Goal: Information Seeking & Learning: Learn about a topic

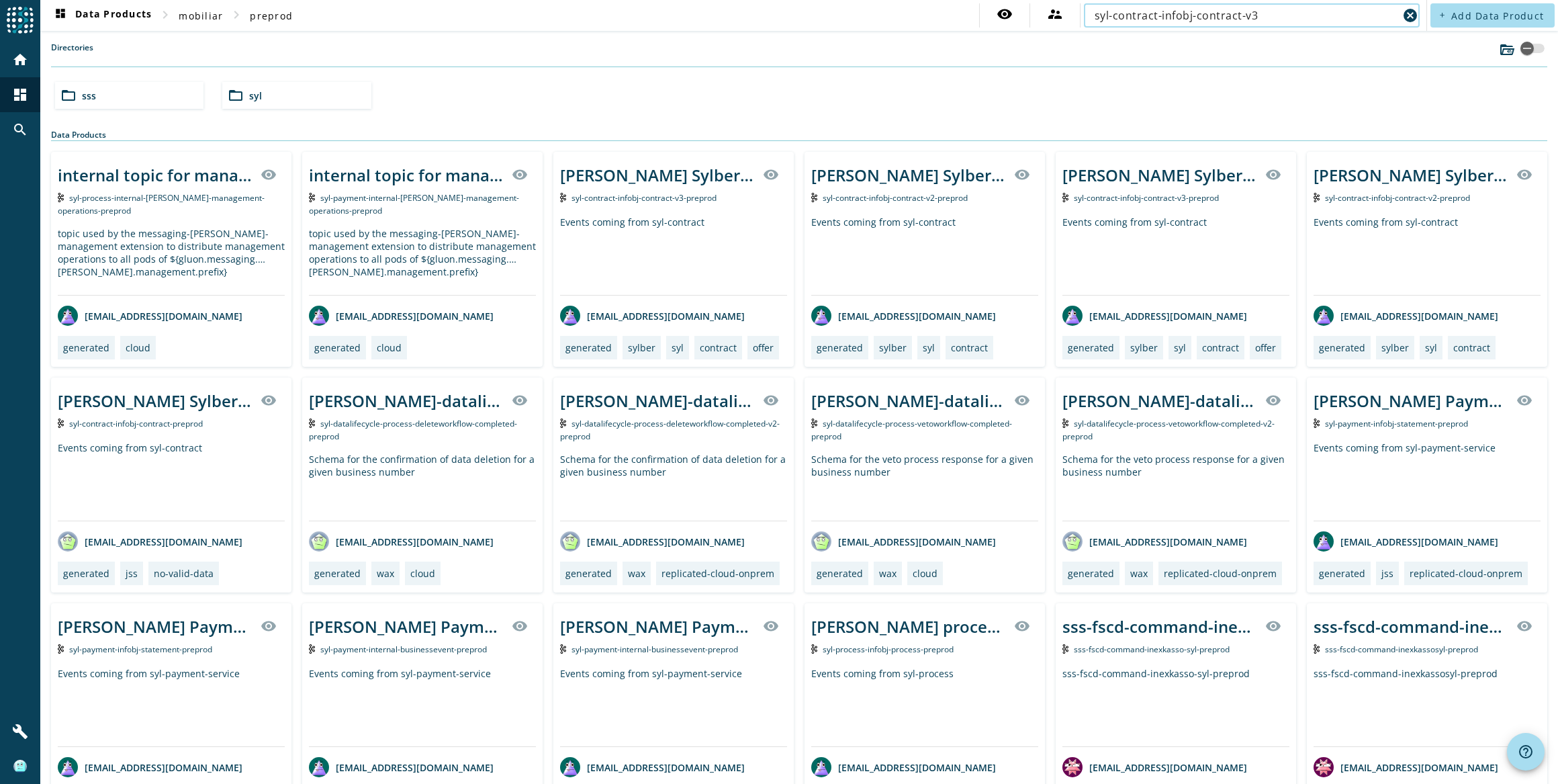
type input "syl-contract-infobj-contract-v3"
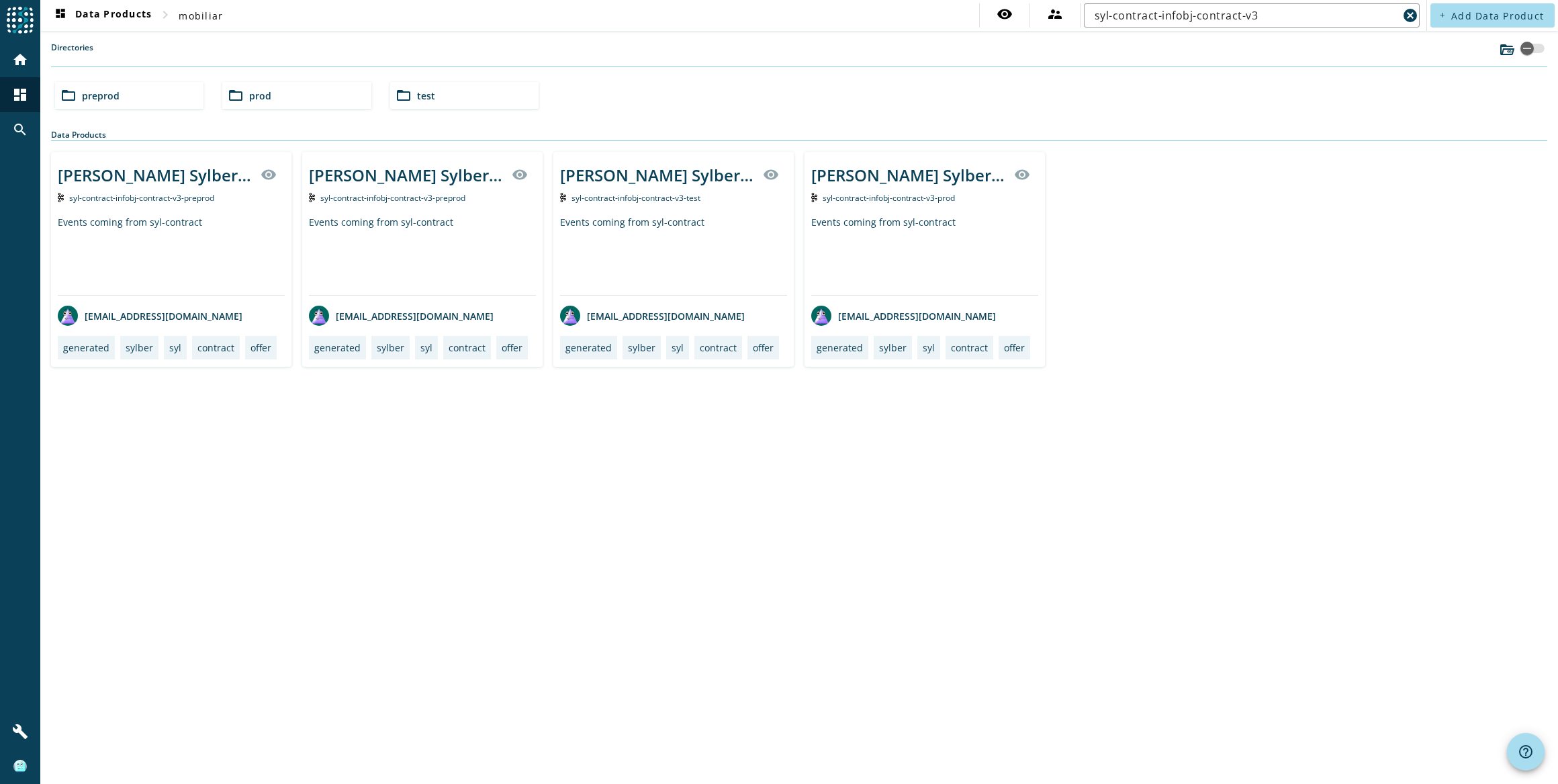
click at [403, 262] on div "Events coming from syl-contract" at bounding box center [423, 255] width 227 height 79
click at [142, 240] on div "Events coming from syl-contract" at bounding box center [172, 255] width 227 height 79
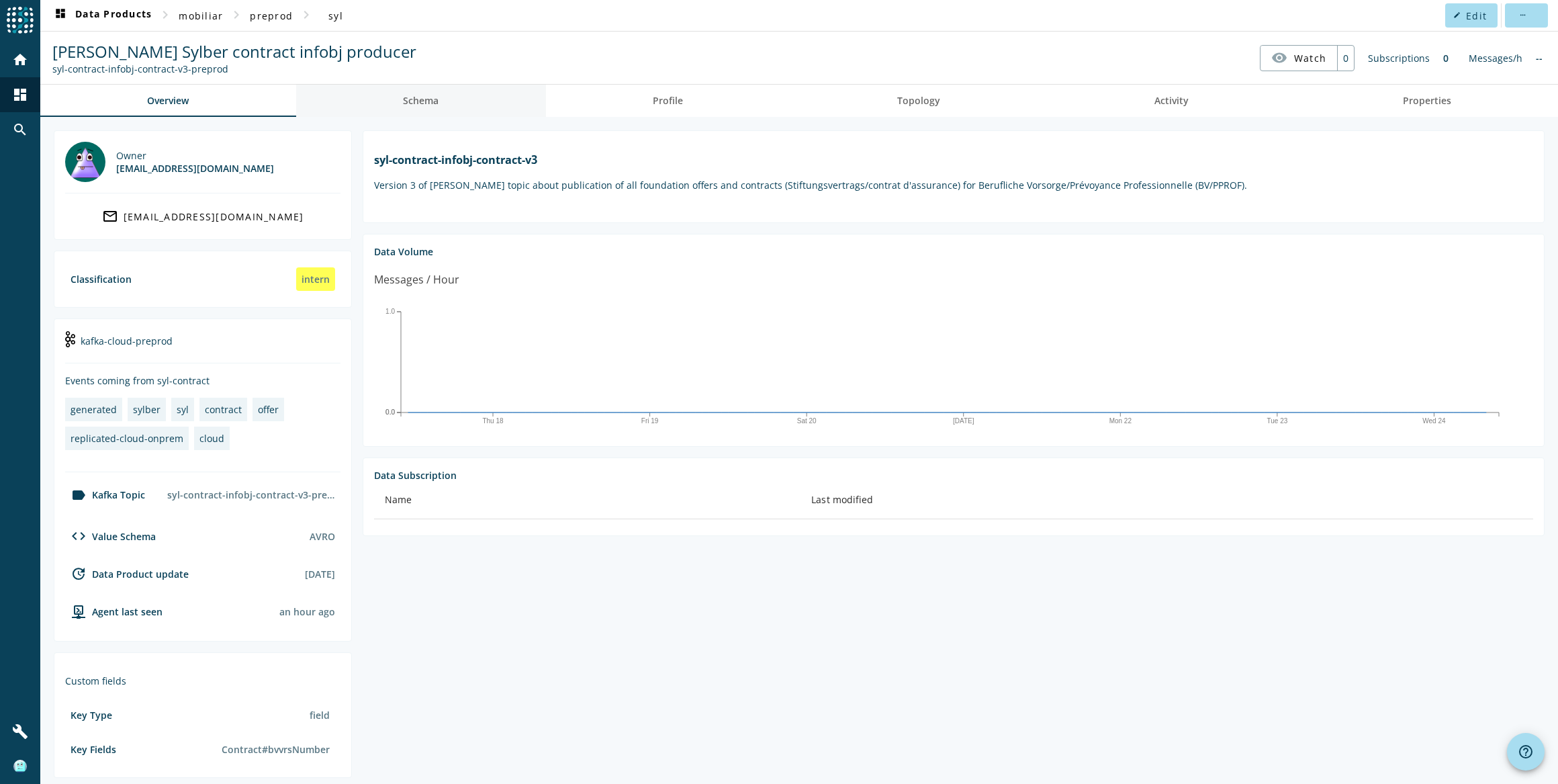
click at [447, 107] on link "Schema" at bounding box center [421, 101] width 250 height 32
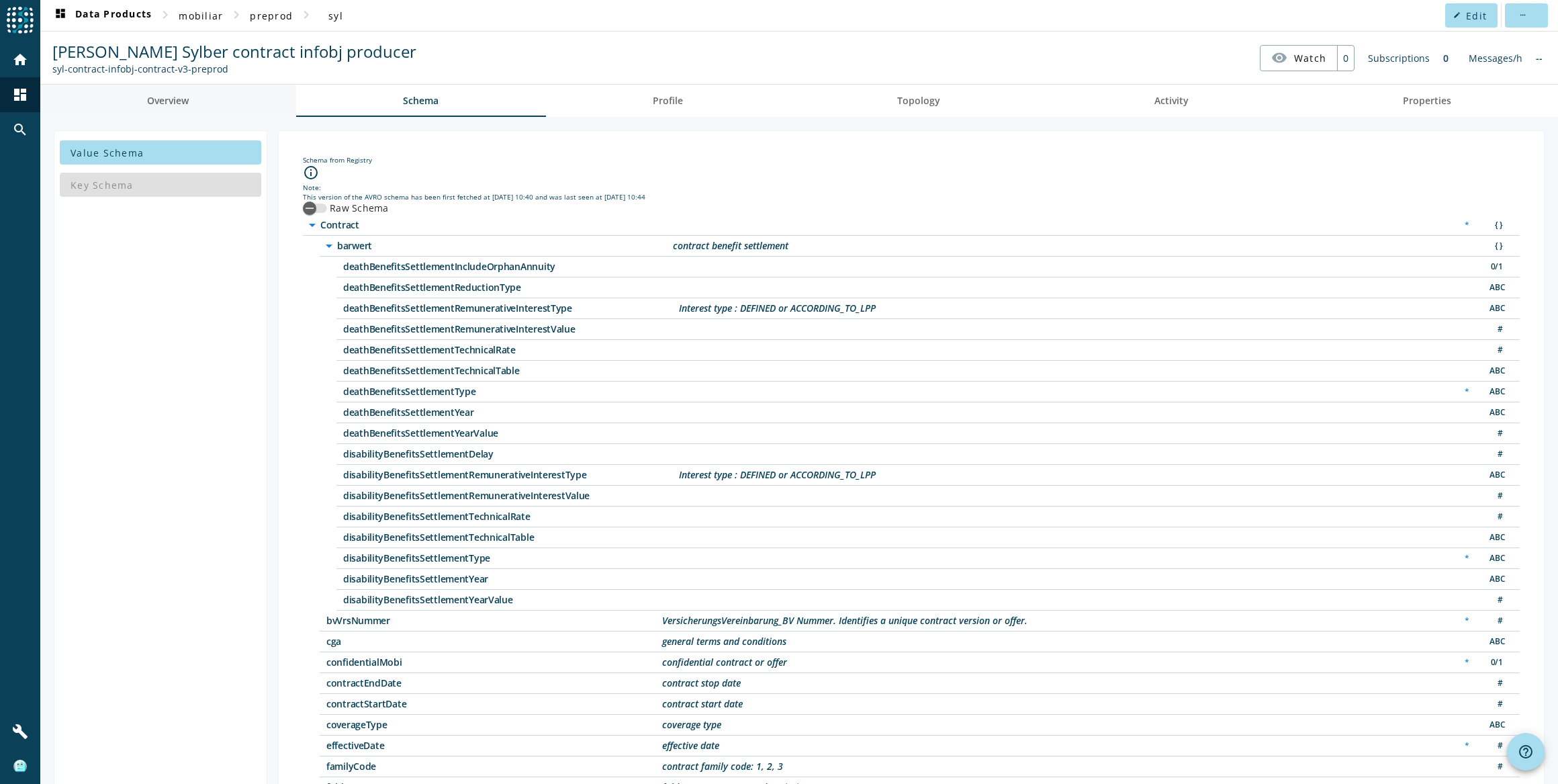
click at [228, 102] on link "Overview" at bounding box center [168, 101] width 256 height 32
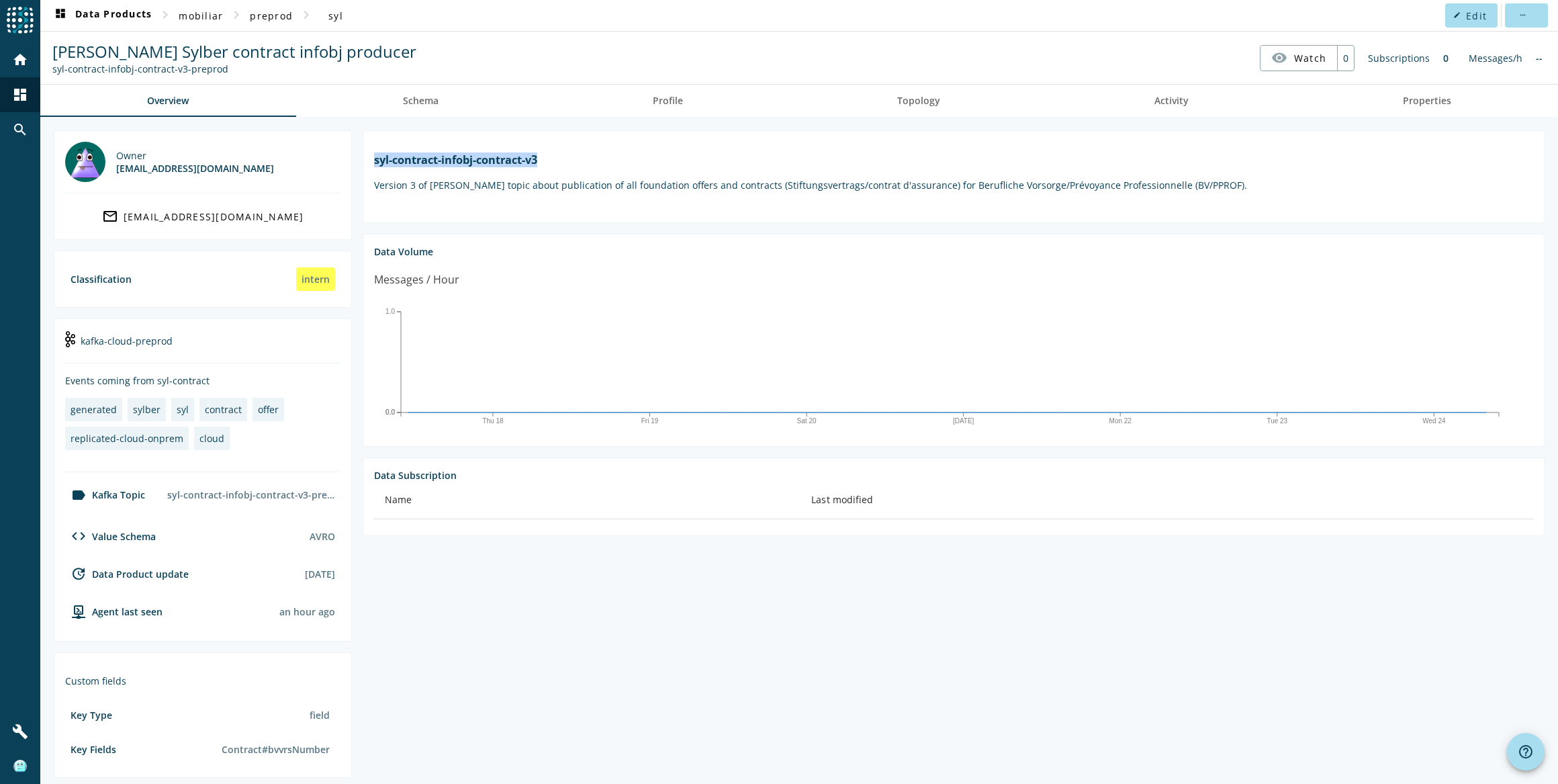
drag, startPoint x: 376, startPoint y: 165, endPoint x: 694, endPoint y: 163, distance: 318.0
click at [694, 163] on h1 "syl-contract-infobj-contract-v3" at bounding box center [953, 160] width 1159 height 15
copy h1 "syl-contract-infobj-contract-v3"
